Goal: Task Accomplishment & Management: Complete application form

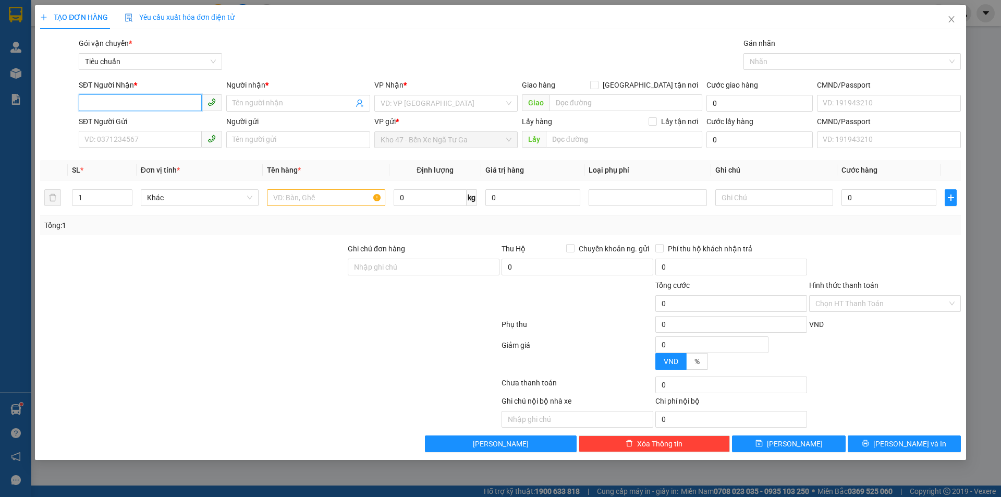
click at [182, 100] on input "SĐT Người Nhận *" at bounding box center [140, 102] width 123 height 17
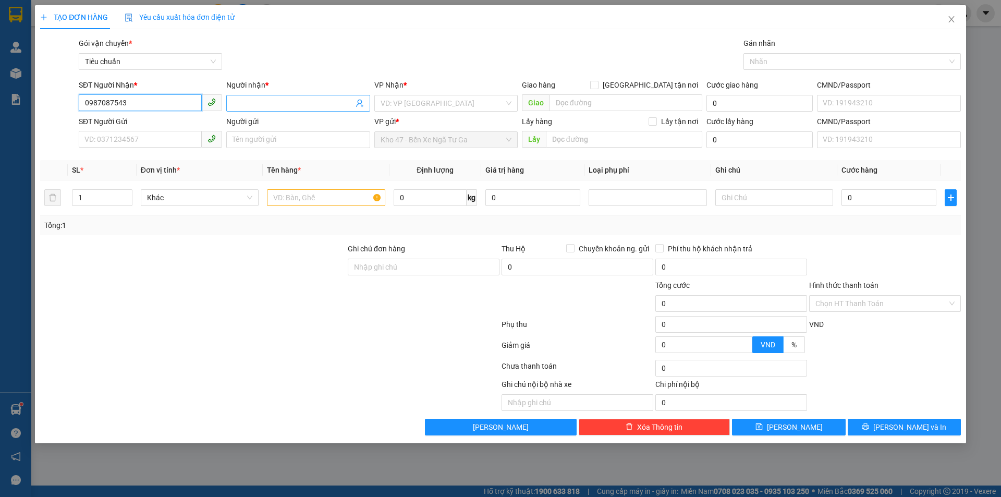
type input "0987087543"
click at [279, 99] on input "Người nhận *" at bounding box center [292, 102] width 120 height 11
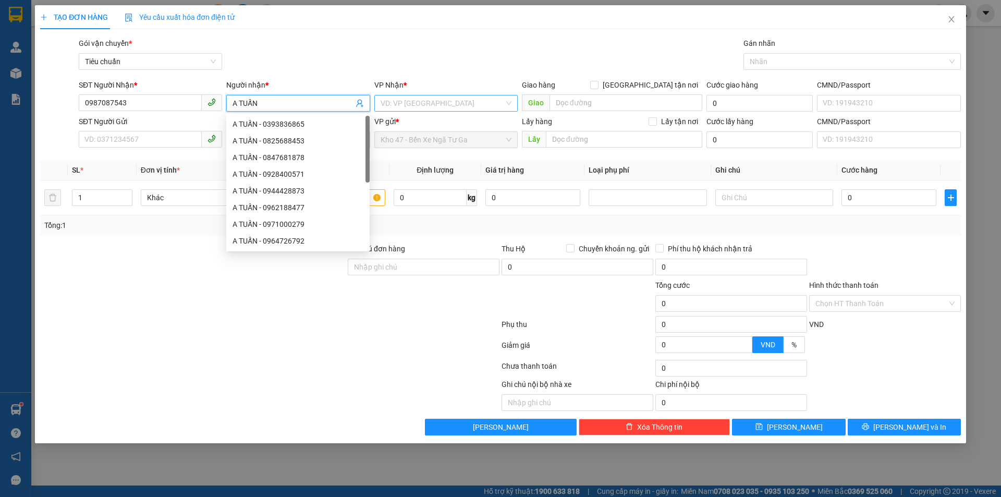
type input "A TUẤN"
click at [408, 106] on input "search" at bounding box center [442, 103] width 124 height 16
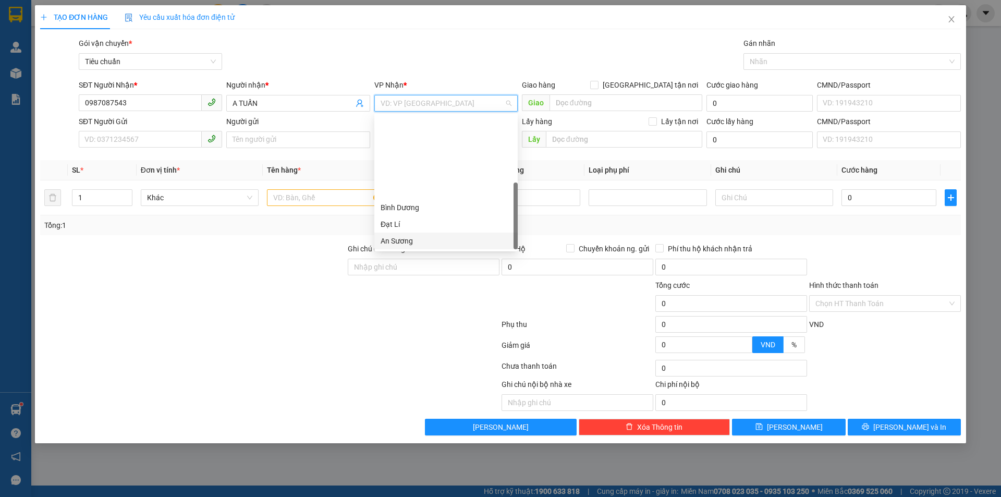
scroll to position [100, 0]
drag, startPoint x: 402, startPoint y: 186, endPoint x: 441, endPoint y: 147, distance: 55.3
click at [401, 186] on div "[PERSON_NAME]" at bounding box center [445, 190] width 131 height 11
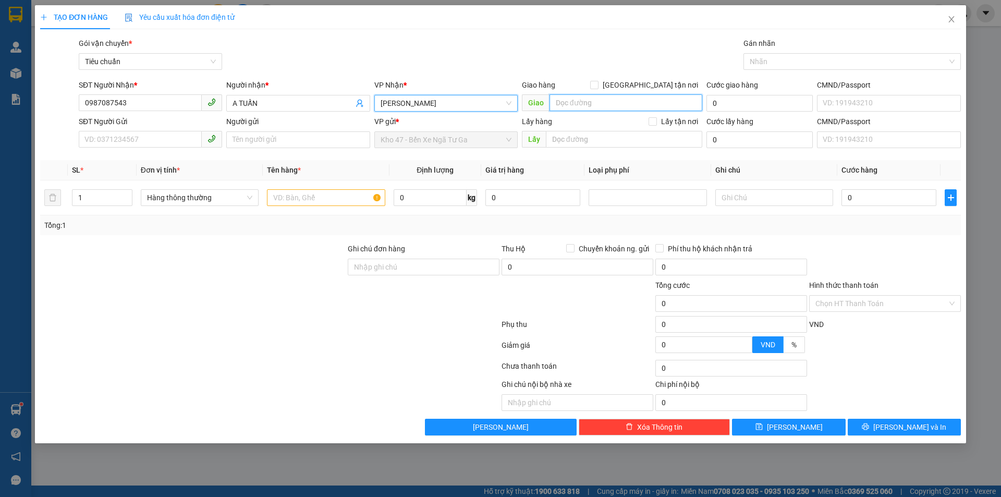
click at [586, 102] on input "search" at bounding box center [625, 102] width 153 height 17
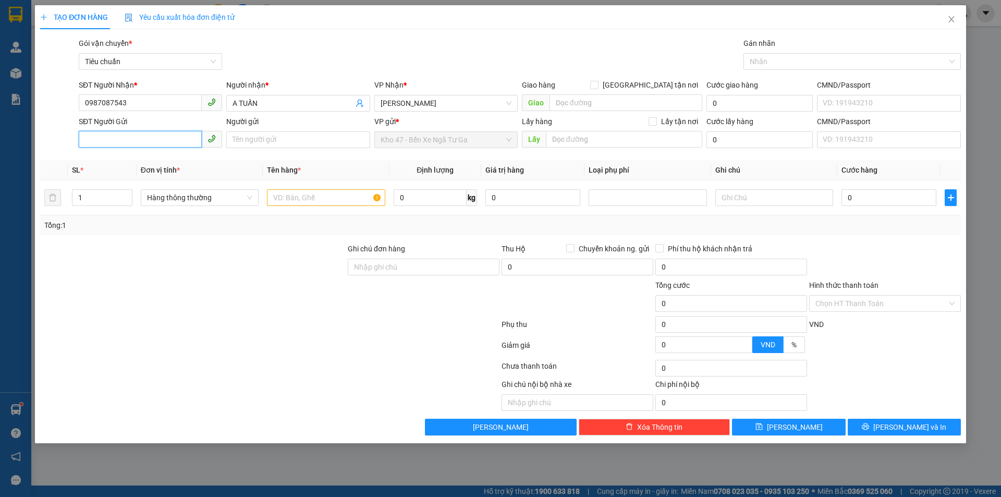
click at [180, 143] on input "SĐT Người Gửi" at bounding box center [140, 139] width 123 height 17
type input "0984040110"
click at [272, 145] on input "Người gửi" at bounding box center [297, 139] width 143 height 17
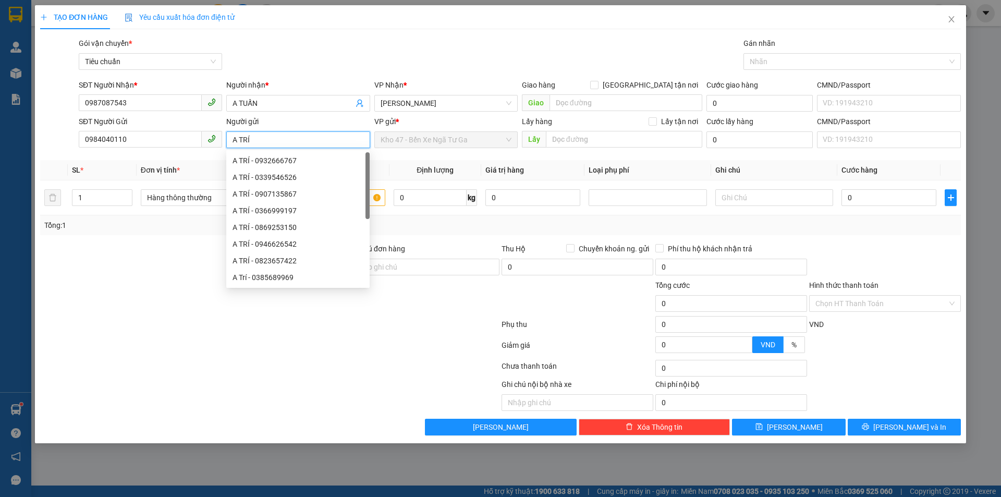
type input "A TRÍ"
click at [176, 300] on div at bounding box center [193, 297] width 308 height 36
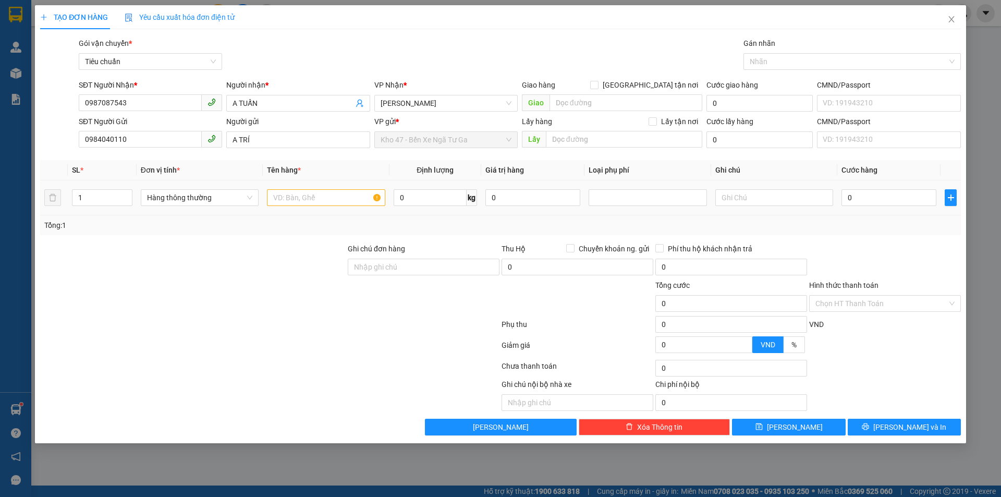
click at [306, 186] on td at bounding box center [326, 197] width 126 height 35
click at [319, 196] on input "text" at bounding box center [326, 197] width 118 height 17
drag, startPoint x: 694, startPoint y: 203, endPoint x: 681, endPoint y: 201, distance: 13.3
click at [693, 203] on div at bounding box center [647, 197] width 113 height 13
type input "BÁNH ( ĐI SÁNG 13/10 )"
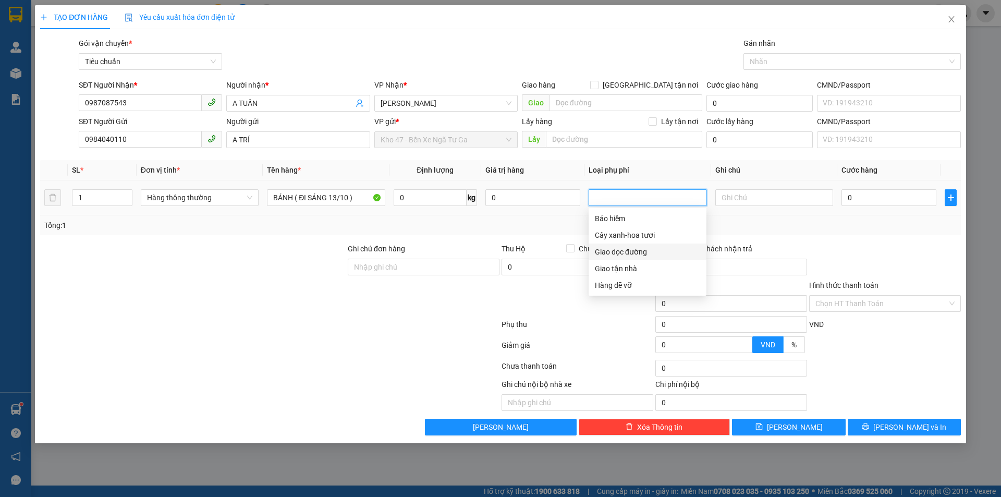
click at [624, 252] on div "Giao dọc đường" at bounding box center [647, 251] width 105 height 11
type input "20.000"
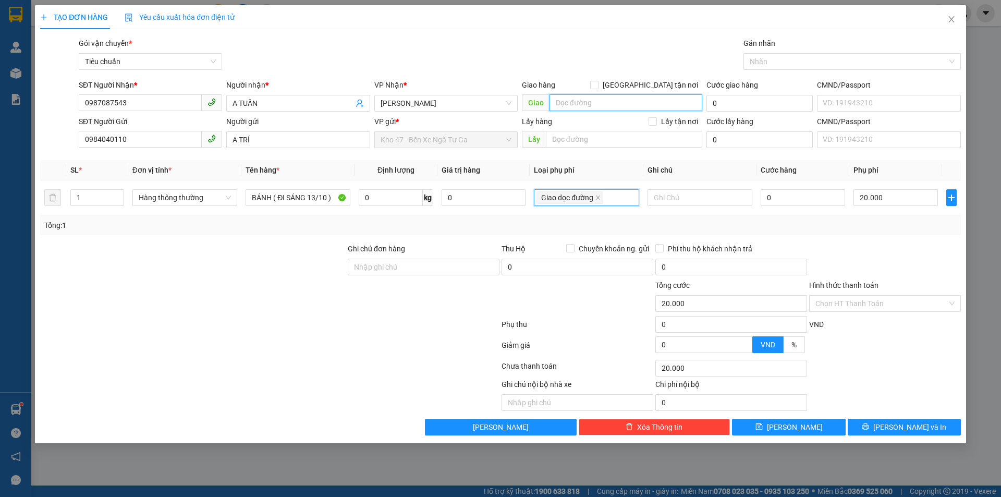
click at [587, 103] on input "search" at bounding box center [625, 102] width 153 height 17
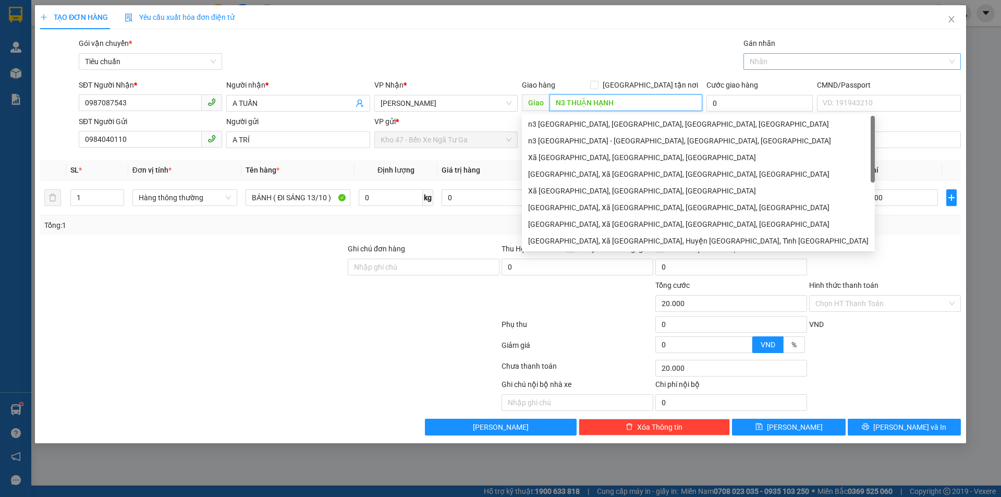
click at [822, 64] on div at bounding box center [847, 61] width 202 height 13
type input "N3 THUẬN HẠNH"
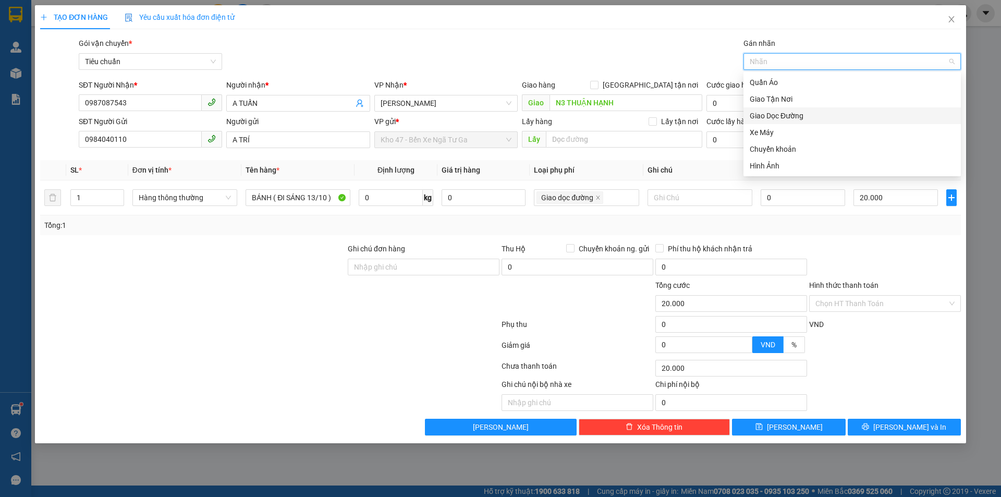
click at [806, 112] on div "Giao Dọc Đường" at bounding box center [851, 115] width 205 height 11
click at [781, 164] on div "Hình Ảnh" at bounding box center [851, 165] width 205 height 11
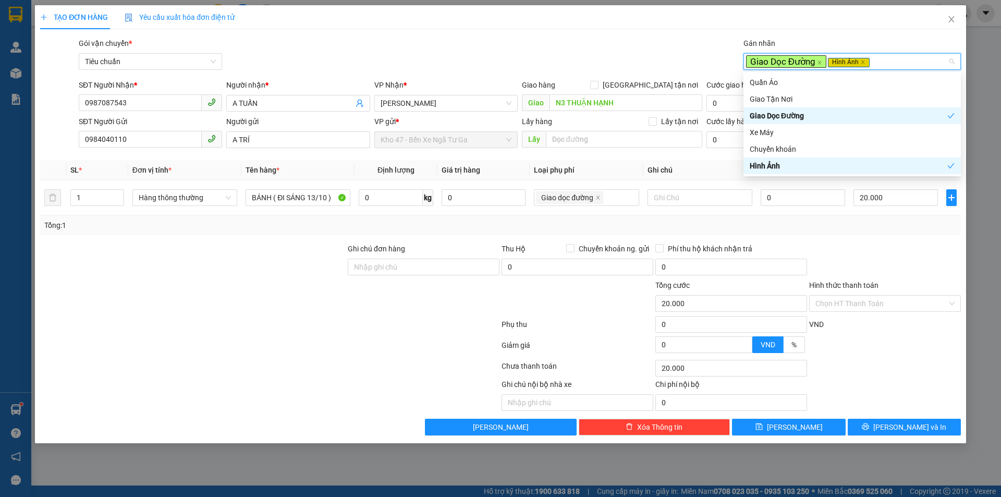
click at [645, 152] on div "Transit Pickup Surcharge Ids Transit Deliver Surcharge Ids Transit Deliver Surc…" at bounding box center [500, 237] width 920 height 398
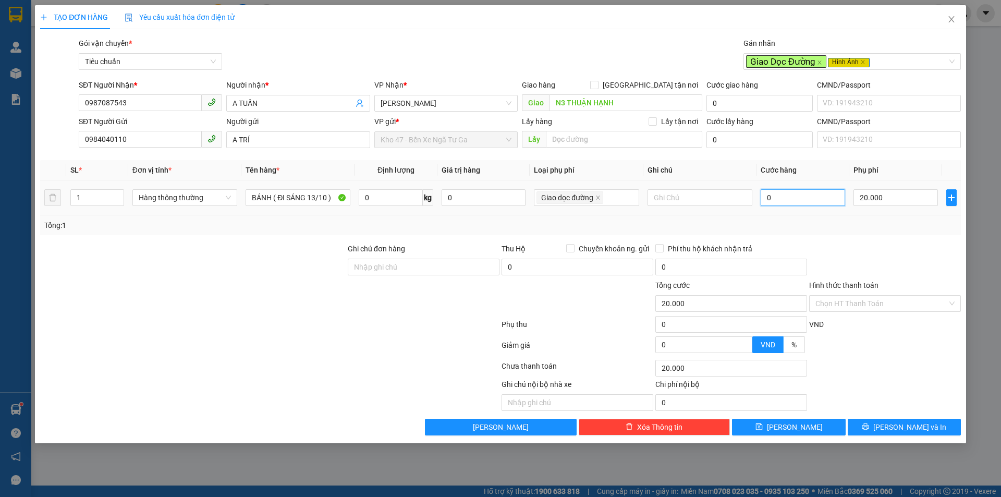
click at [812, 199] on input "0" at bounding box center [802, 197] width 84 height 17
type input "3"
type input "20.003"
type input "30"
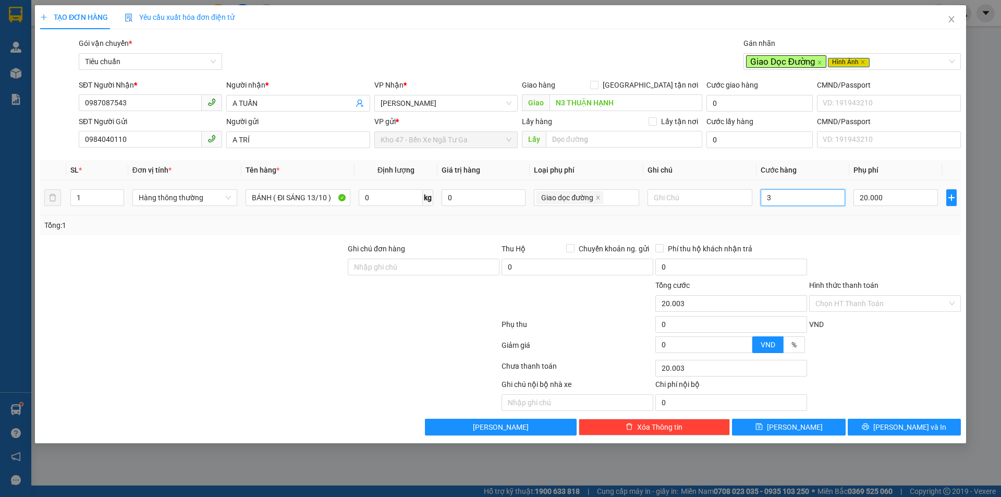
type input "20.030"
type input "30.000"
type input "50.000"
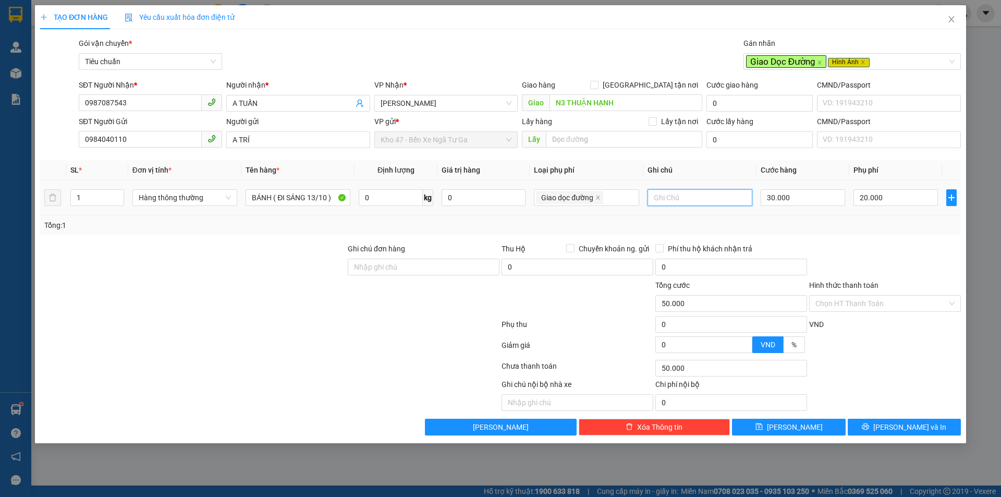
click at [674, 192] on input "text" at bounding box center [699, 197] width 105 height 17
type input "T DẸP TRƠN"
drag, startPoint x: 870, startPoint y: 298, endPoint x: 867, endPoint y: 312, distance: 14.3
click at [869, 306] on input "Hình thức thanh toán" at bounding box center [881, 304] width 132 height 16
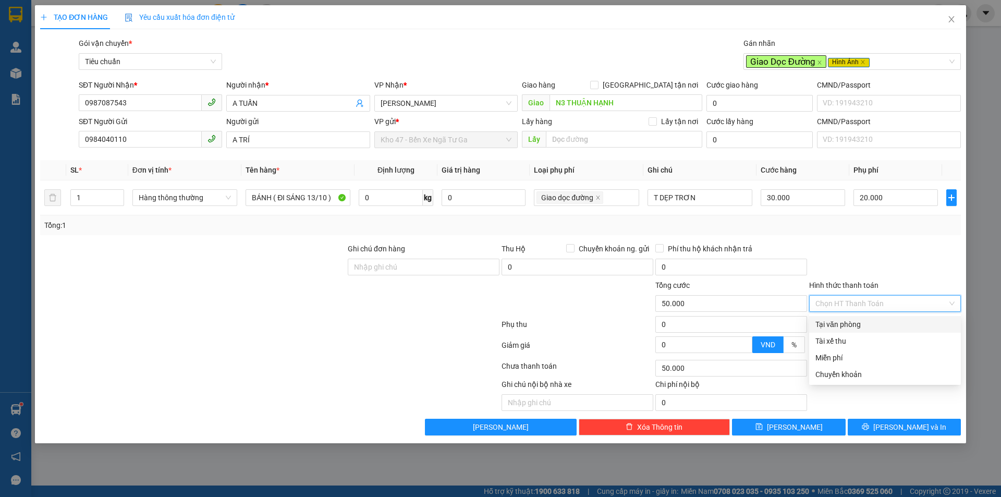
click at [861, 331] on div "Tại văn phòng" at bounding box center [885, 324] width 152 height 17
type input "0"
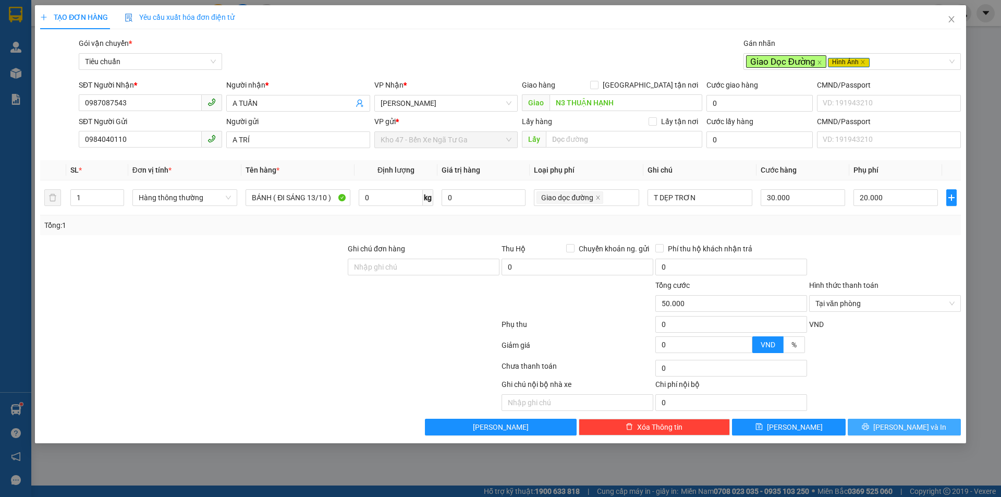
click at [877, 429] on button "[PERSON_NAME] và In" at bounding box center [903, 427] width 113 height 17
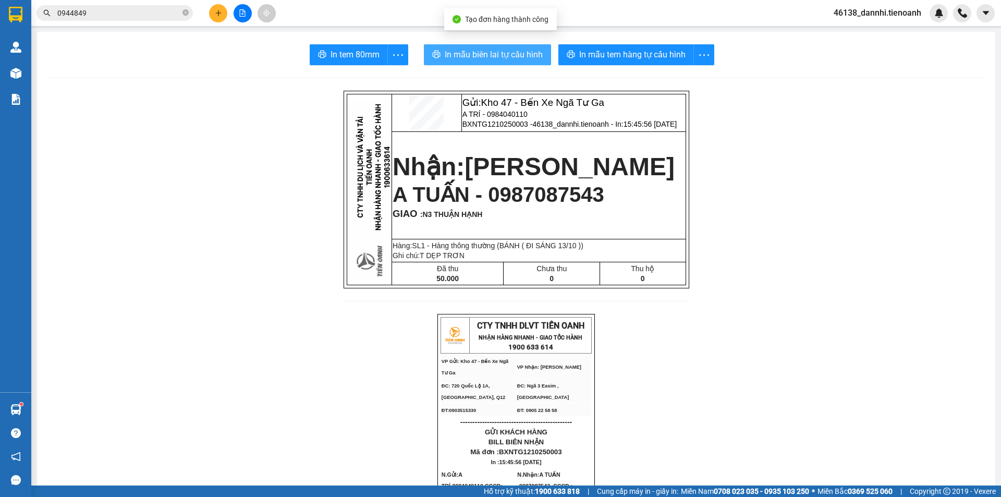
click at [493, 59] on span "In mẫu biên lai tự cấu hình" at bounding box center [494, 54] width 98 height 13
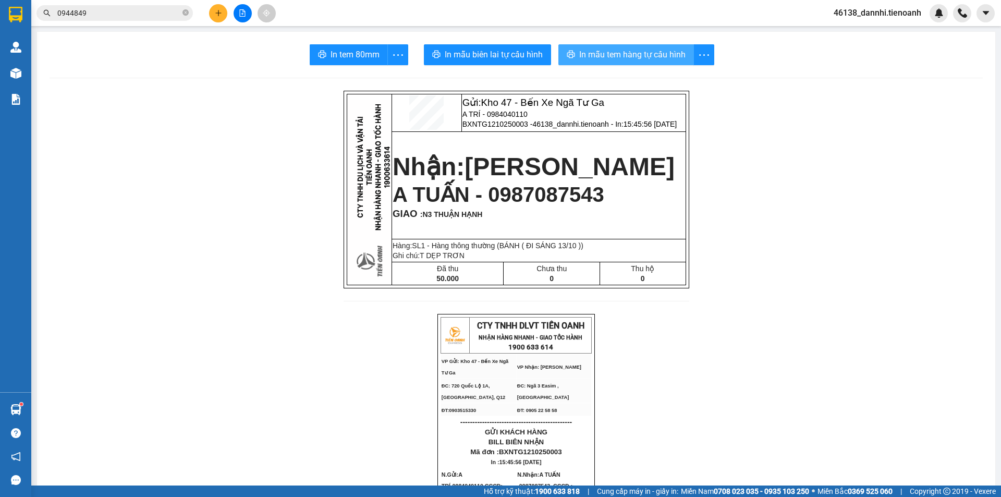
click at [617, 61] on span "In mẫu tem hàng tự cấu hình" at bounding box center [632, 54] width 106 height 13
click at [215, 6] on button at bounding box center [218, 13] width 18 height 18
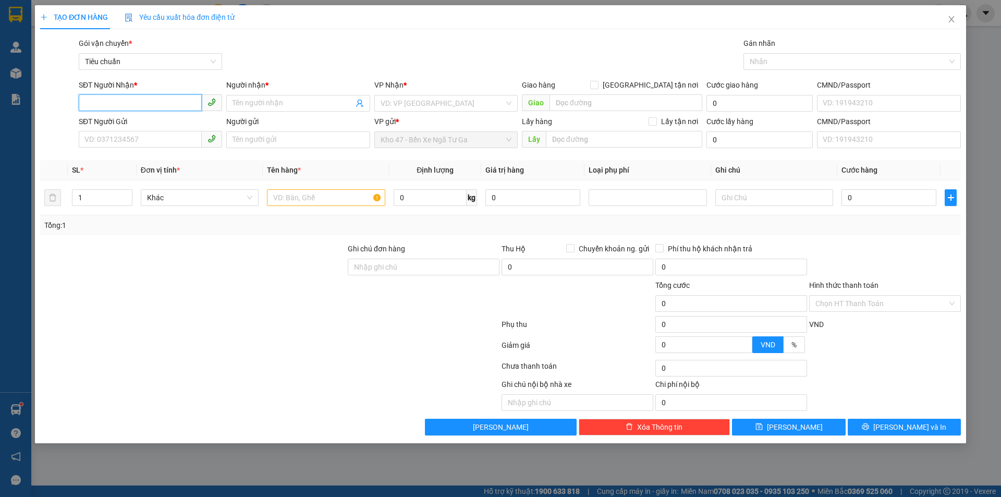
click at [116, 96] on input "SĐT Người Nhận *" at bounding box center [140, 102] width 123 height 17
click at [149, 100] on input "0975820926" at bounding box center [140, 102] width 123 height 17
type input "0975820926"
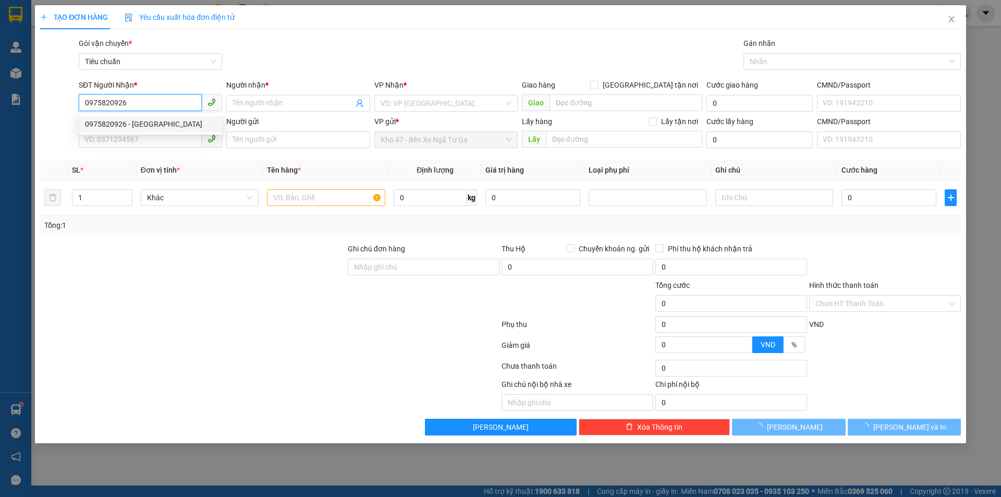
click at [158, 124] on div "0975820926 - [GEOGRAPHIC_DATA]" at bounding box center [150, 123] width 131 height 11
type input "[PERSON_NAME]"
type input "30.000"
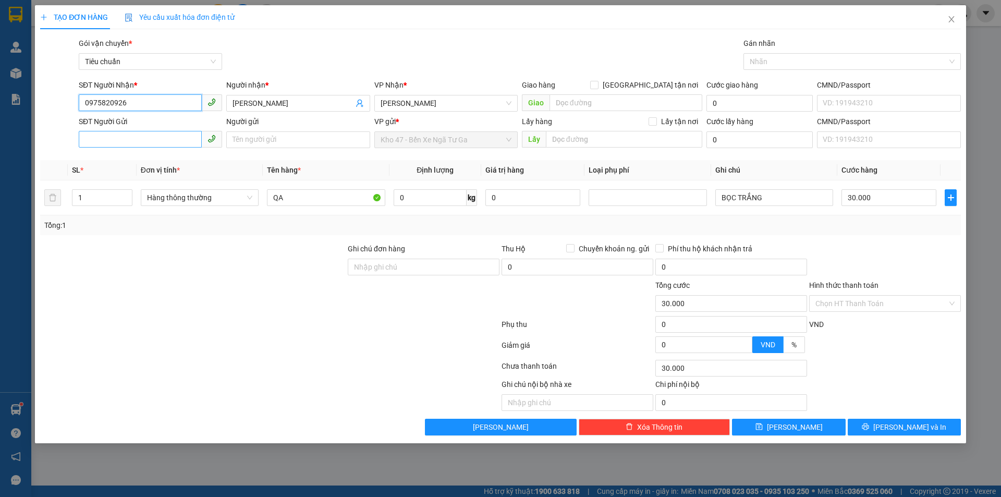
type input "0975820926"
click at [164, 139] on input "SĐT Người Gửi" at bounding box center [140, 139] width 123 height 17
click at [181, 156] on div "0909084387 - C HẠNH" at bounding box center [150, 160] width 131 height 11
type input "0909084387"
type input "C HẠNH"
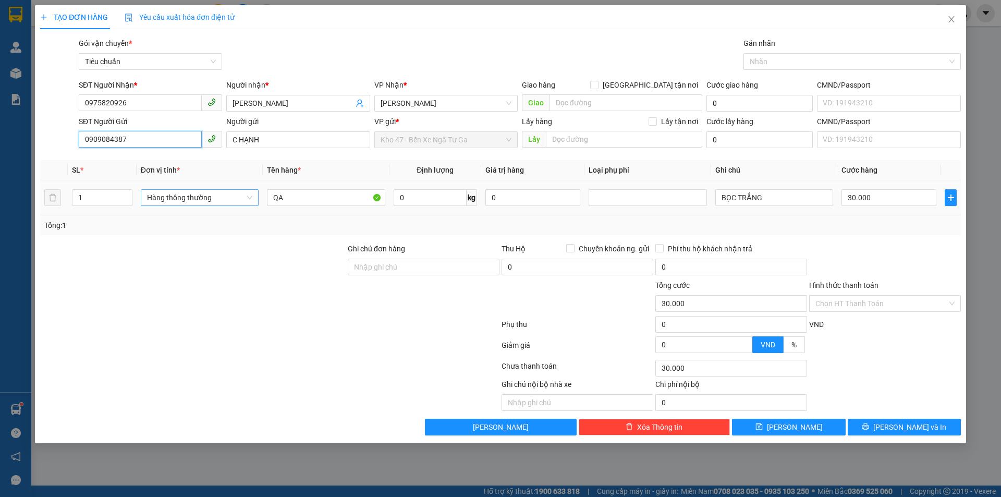
click at [229, 203] on span "Hàng thông thường" at bounding box center [199, 198] width 105 height 16
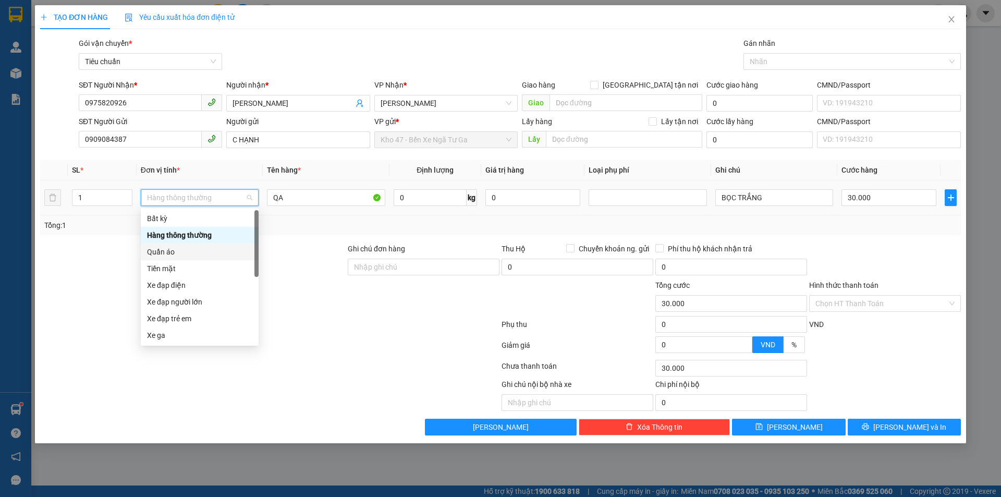
click at [198, 253] on div "Quần áo" at bounding box center [199, 251] width 105 height 11
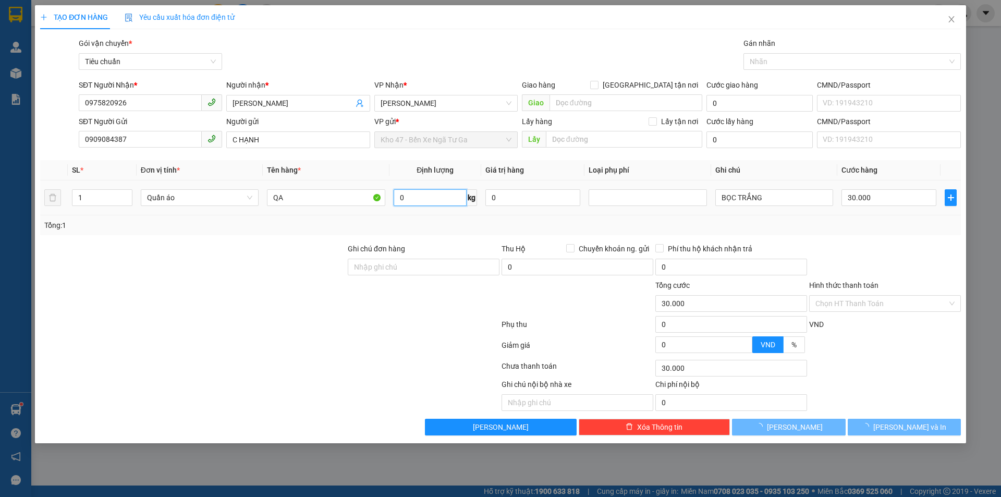
click at [414, 192] on input "0" at bounding box center [430, 197] width 73 height 17
type input "0"
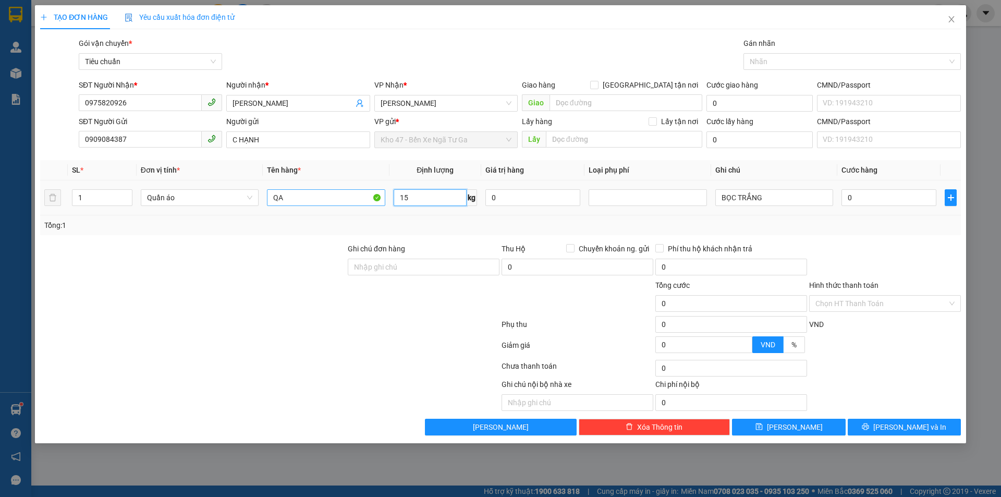
type input "15"
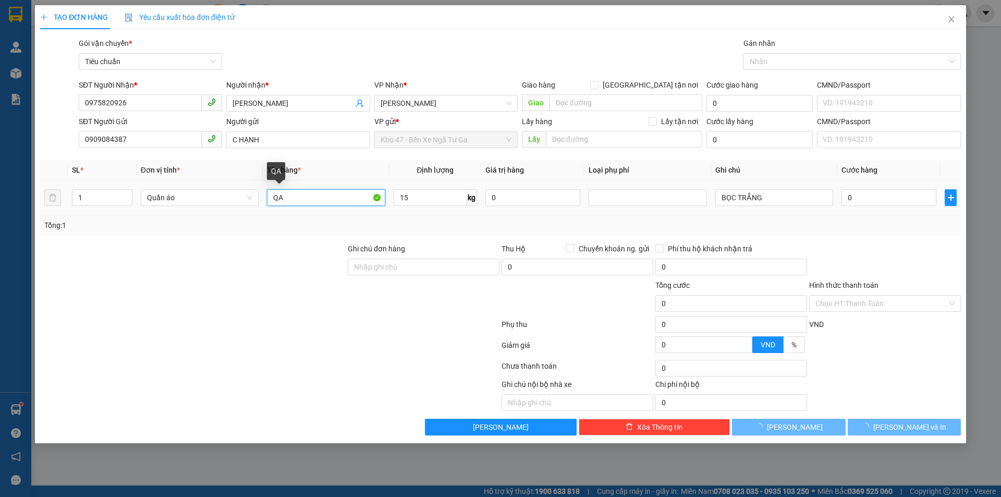
click at [354, 204] on input "QA" at bounding box center [326, 197] width 118 height 17
type input "55.000"
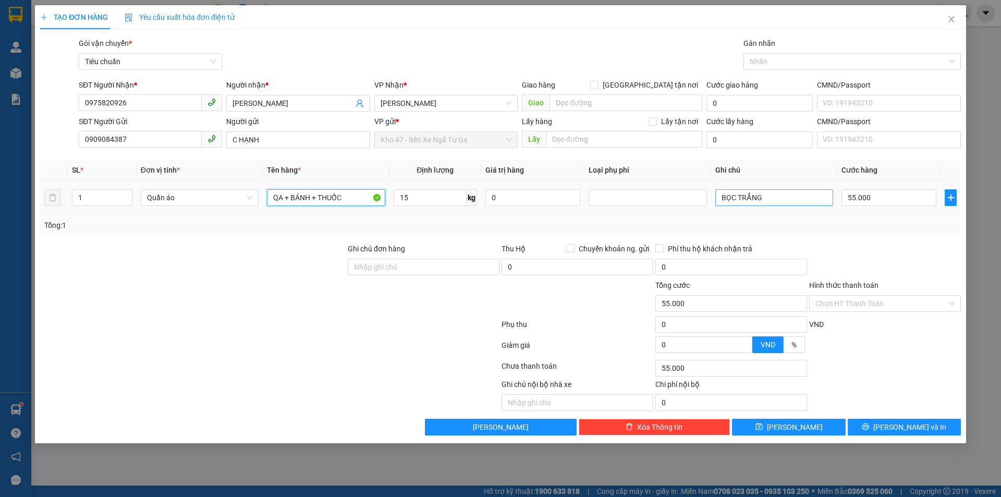
type input "QA + BÁNH + THUỐC"
click at [789, 198] on input "BỌC TRẮNG" at bounding box center [774, 197] width 118 height 17
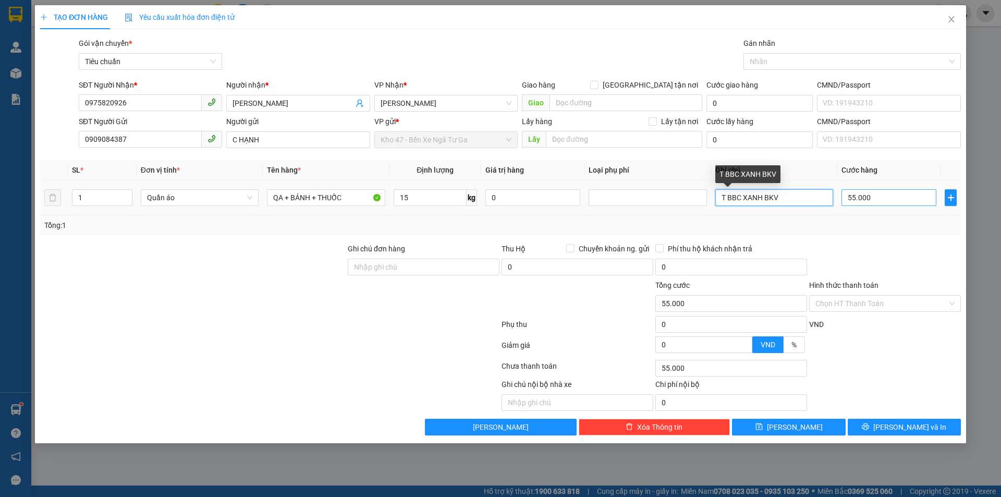
type input "T BBC XANH BKV"
click at [854, 200] on input "55.000" at bounding box center [888, 197] width 95 height 17
type input "6"
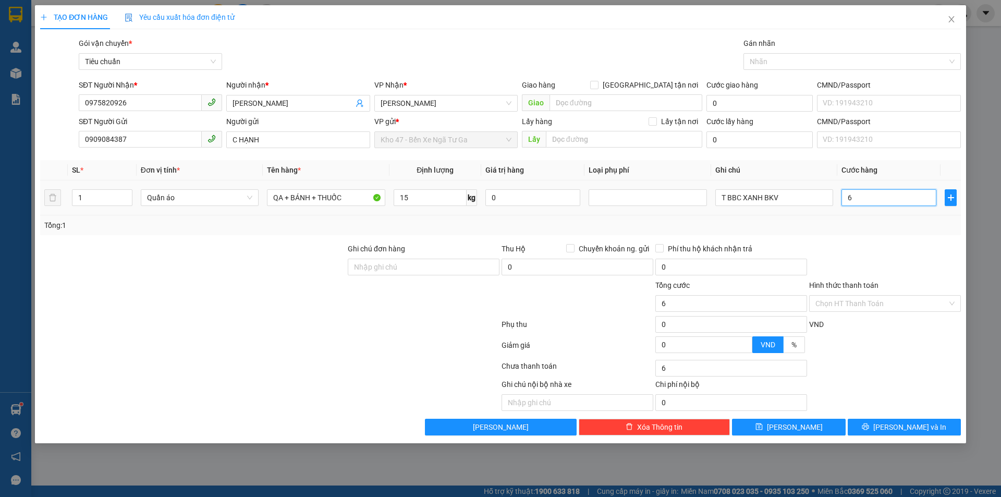
type input "60"
type input "60.000"
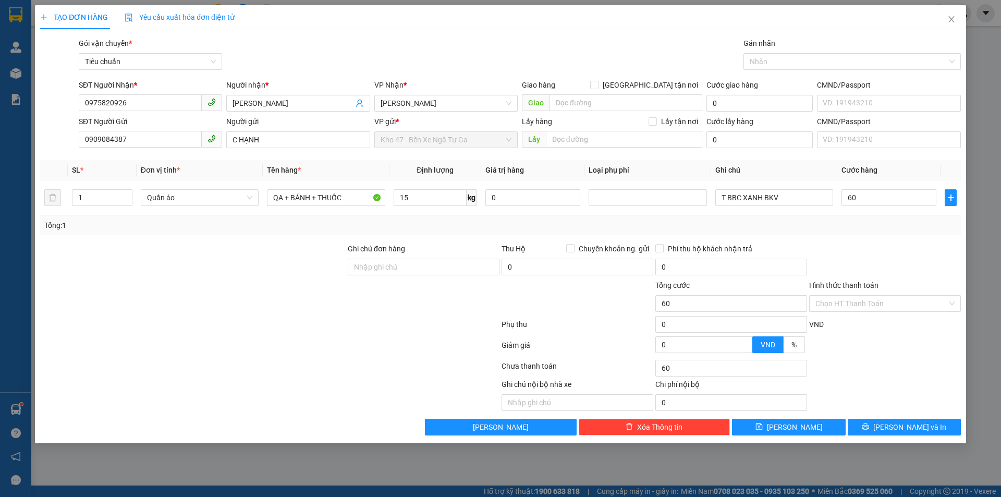
type input "60.000"
drag, startPoint x: 875, startPoint y: 252, endPoint x: 876, endPoint y: 263, distance: 10.4
click at [875, 253] on div at bounding box center [885, 261] width 154 height 36
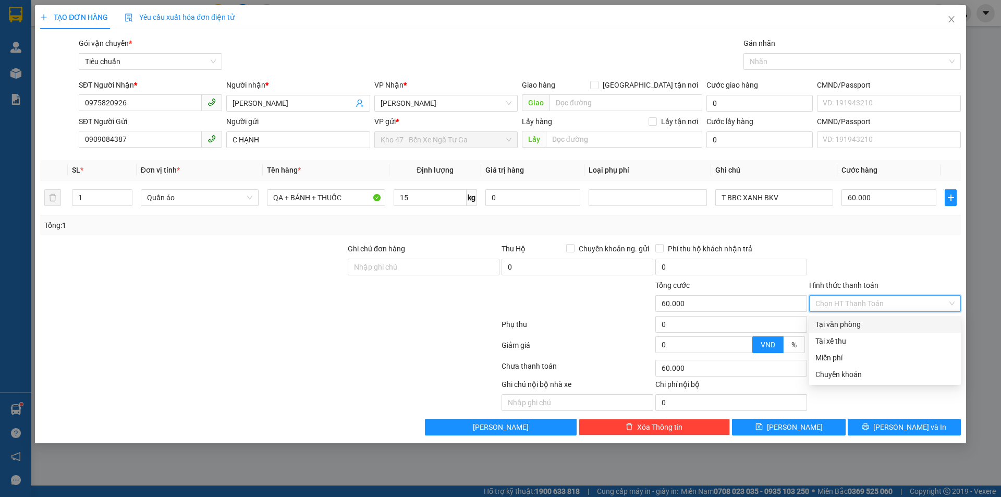
click at [879, 299] on input "Hình thức thanh toán" at bounding box center [881, 304] width 132 height 16
click at [883, 320] on div "Tại văn phòng" at bounding box center [884, 323] width 139 height 11
type input "0"
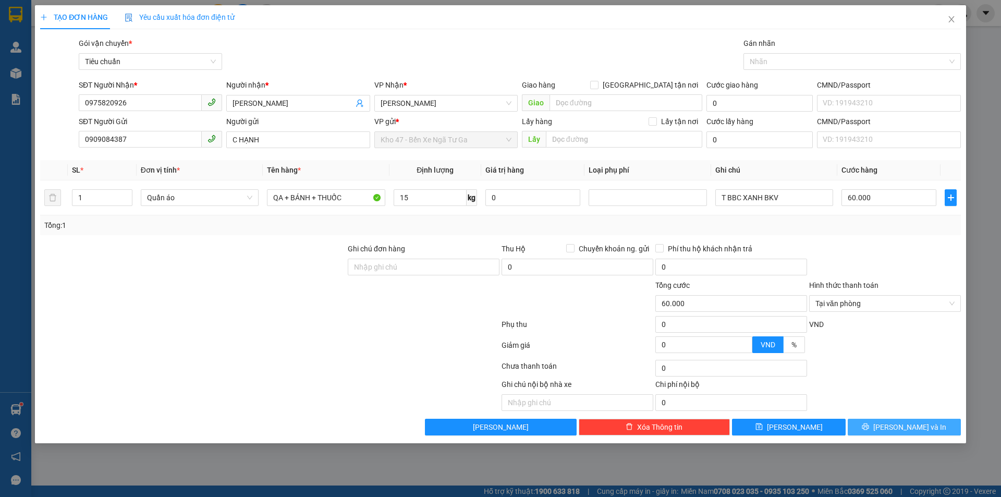
click at [892, 428] on button "[PERSON_NAME] và In" at bounding box center [903, 427] width 113 height 17
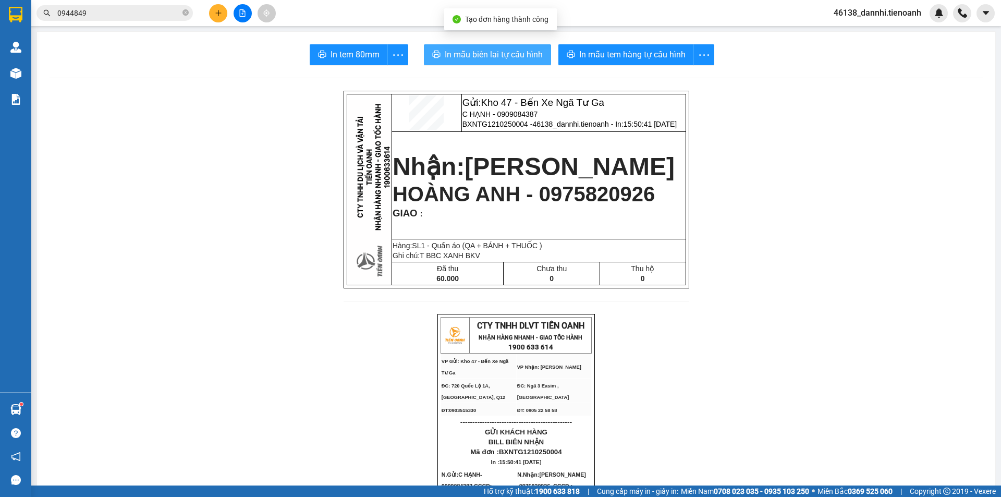
click at [510, 58] on span "In mẫu biên lai tự cấu hình" at bounding box center [494, 54] width 98 height 13
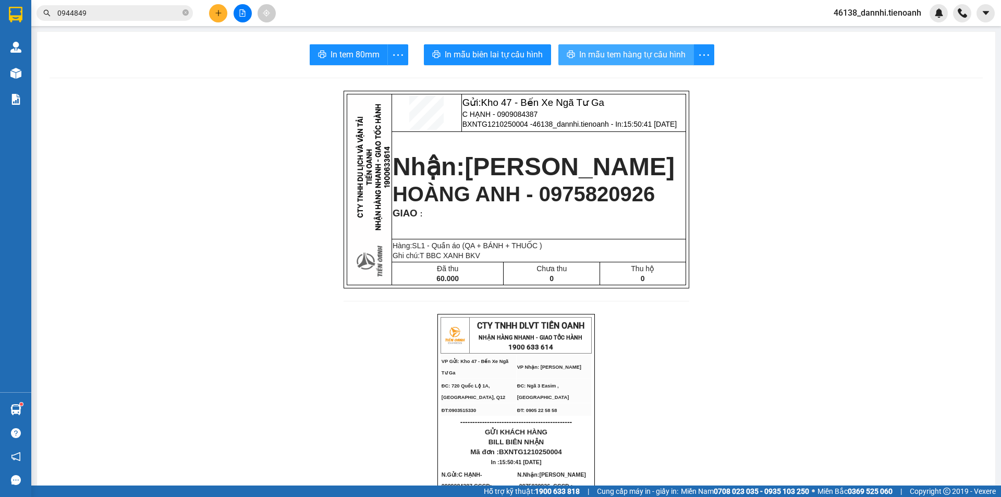
click at [604, 56] on span "In mẫu tem hàng tự cấu hình" at bounding box center [632, 54] width 106 height 13
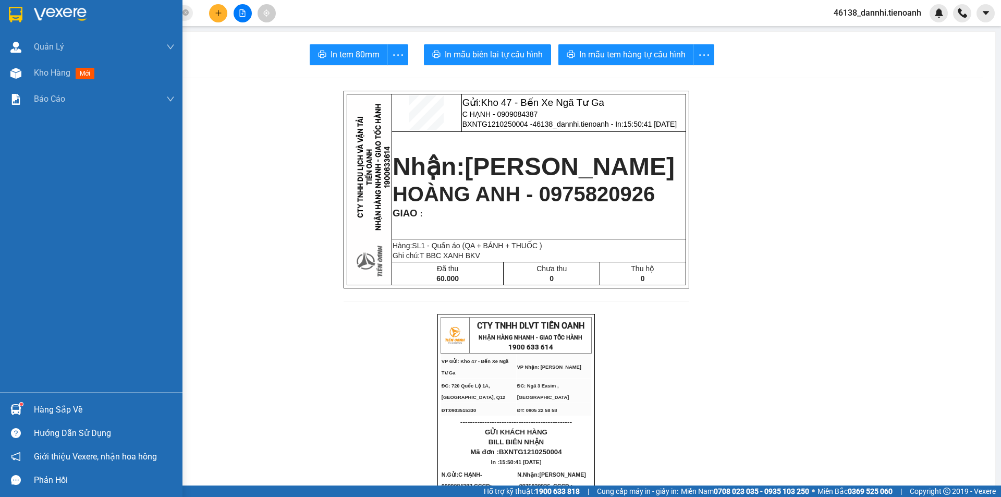
click at [5, 18] on div at bounding box center [91, 17] width 182 height 34
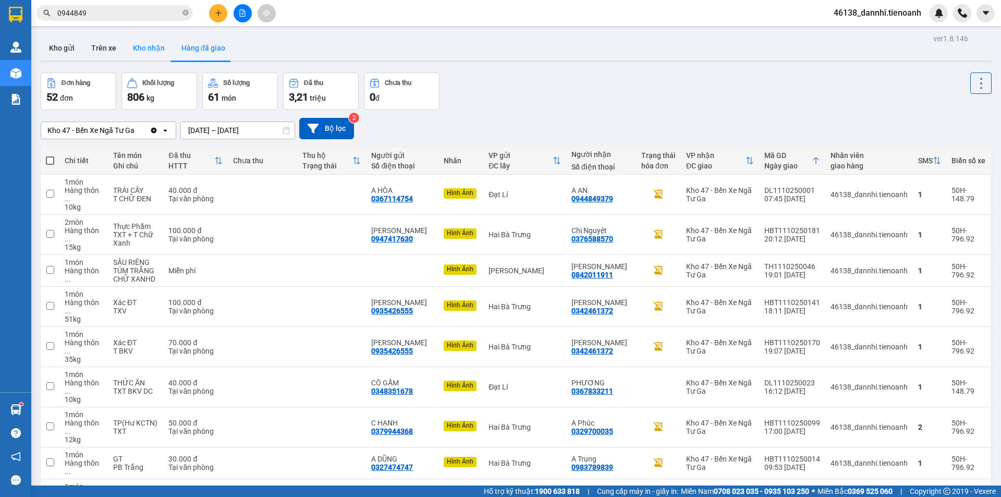
click at [156, 47] on button "Kho nhận" at bounding box center [149, 47] width 48 height 25
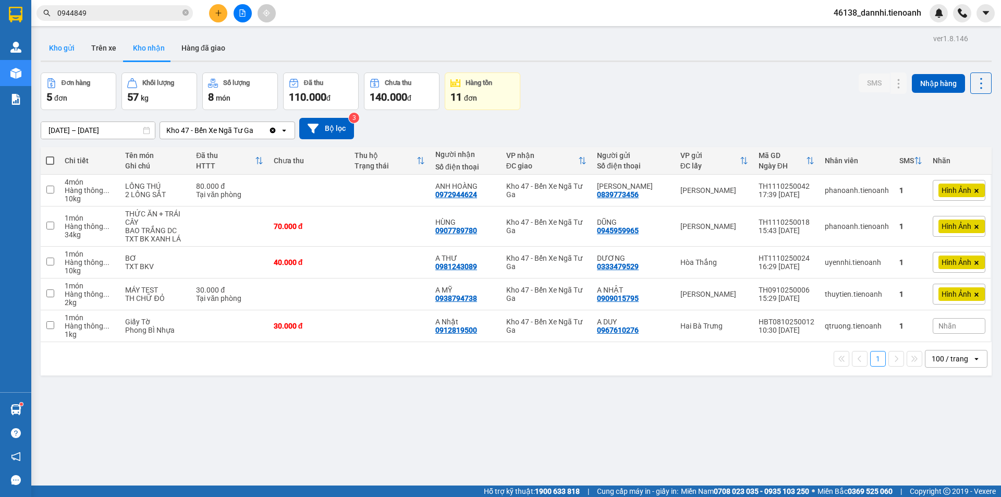
click at [45, 38] on button "Kho gửi" at bounding box center [62, 47] width 42 height 25
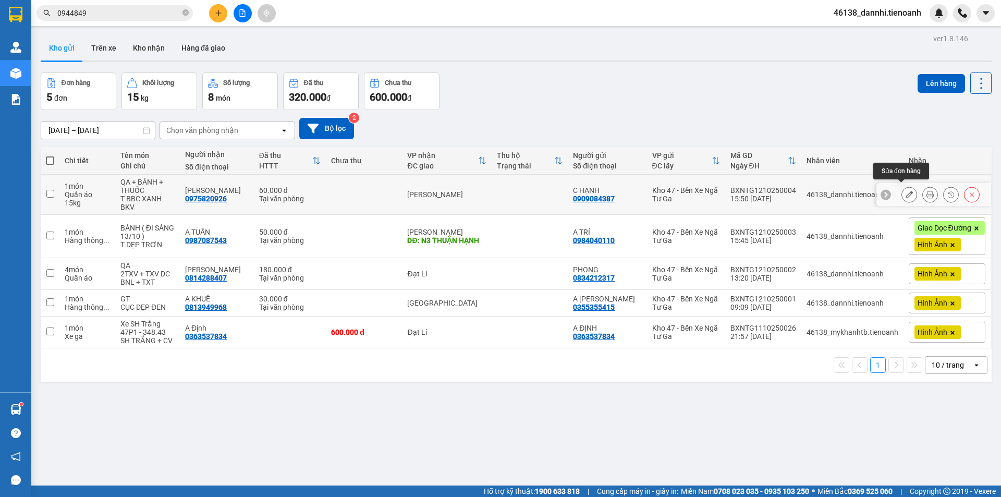
click at [905, 191] on icon at bounding box center [908, 194] width 7 height 7
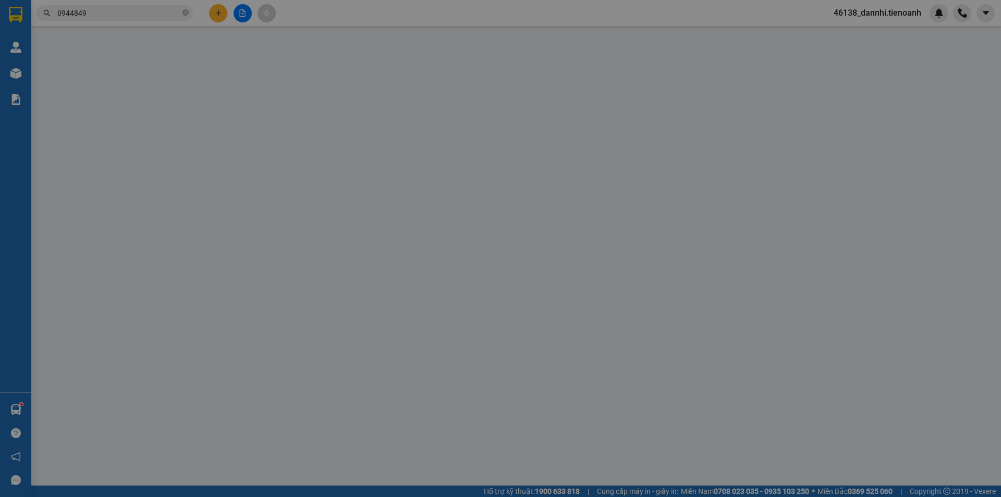
type input "0975820926"
type input "[PERSON_NAME]"
type input "0909084387"
type input "C HẠNH"
type input "0"
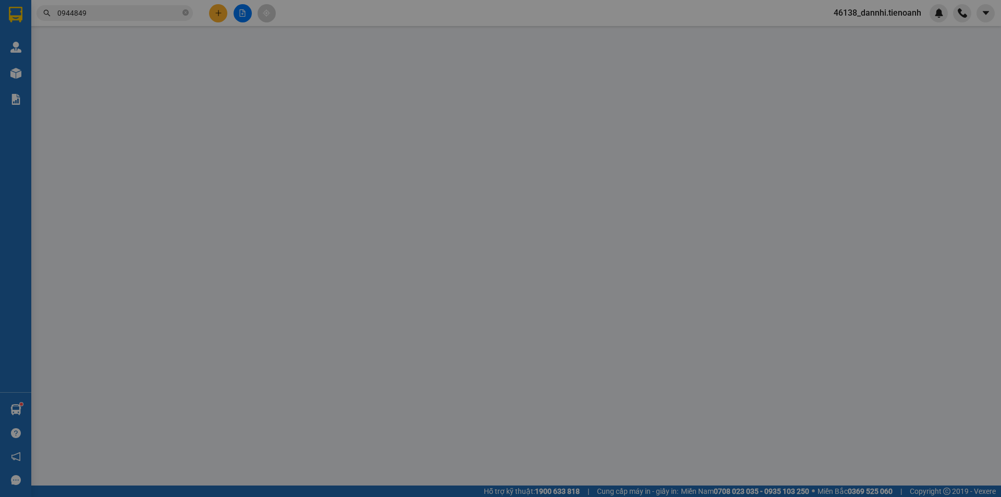
type input "60.000"
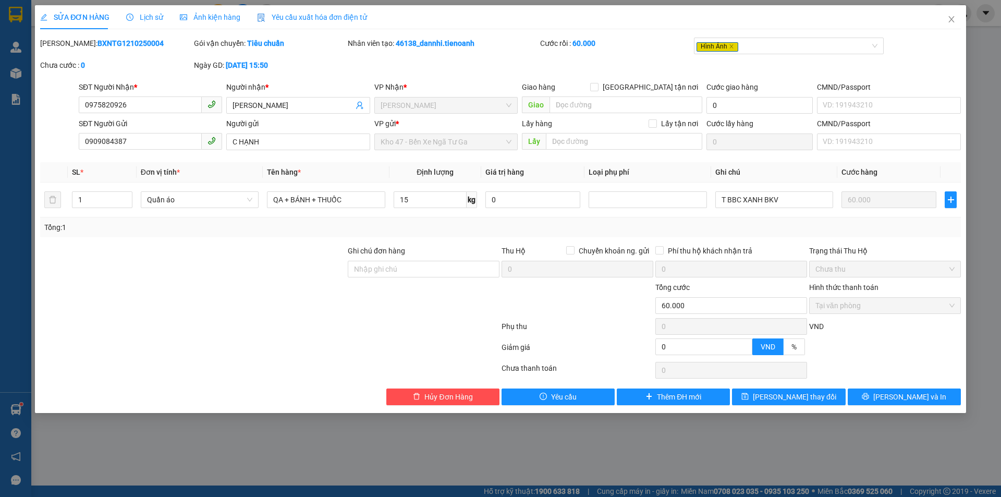
click at [210, 13] on span "Ảnh kiện hàng" at bounding box center [210, 17] width 60 height 8
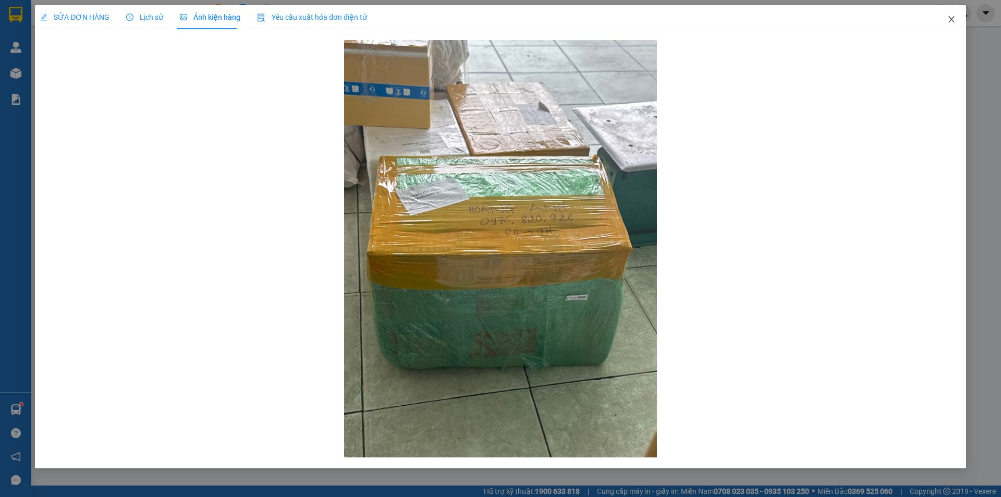
click at [948, 23] on icon "close" at bounding box center [951, 19] width 8 height 8
